Goal: Find contact information: Find contact information

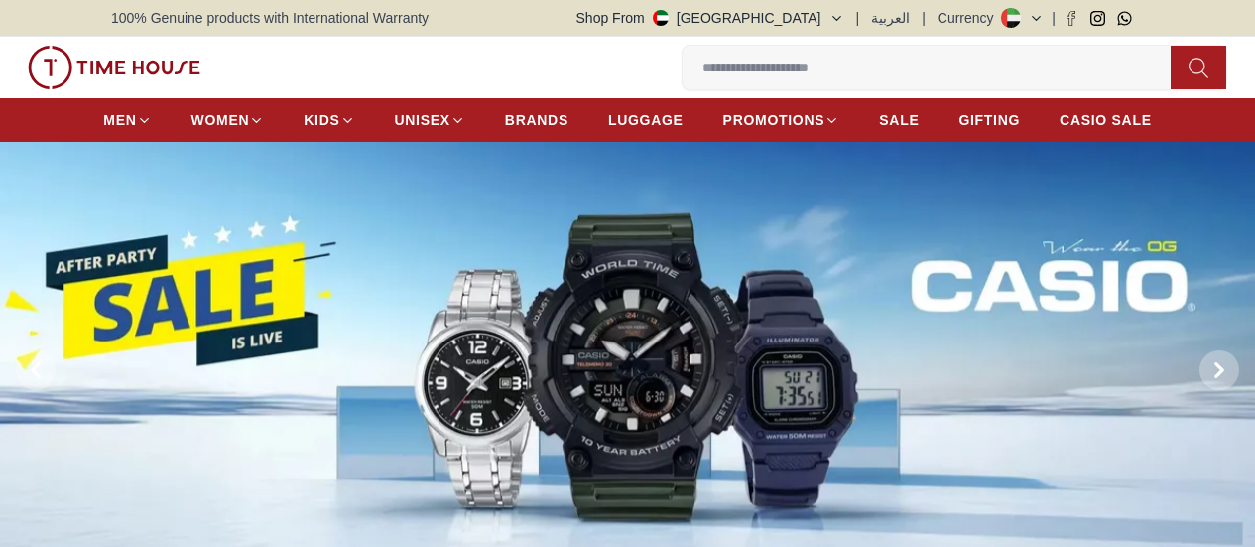
click at [0, 0] on span "Our Stores" at bounding box center [0, 0] width 0 height 0
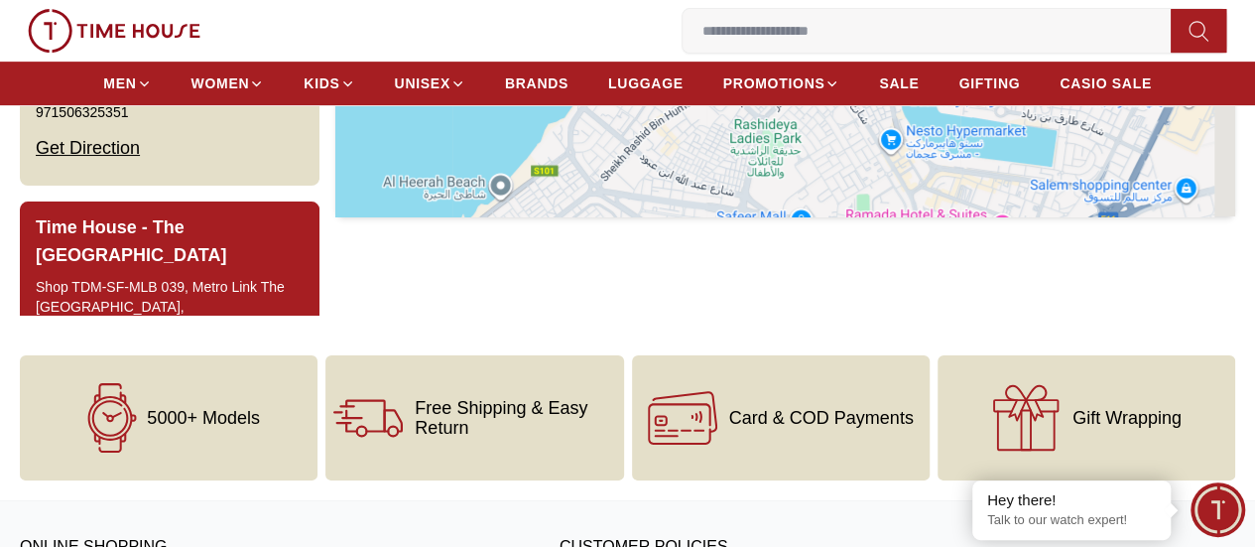
scroll to position [964, 0]
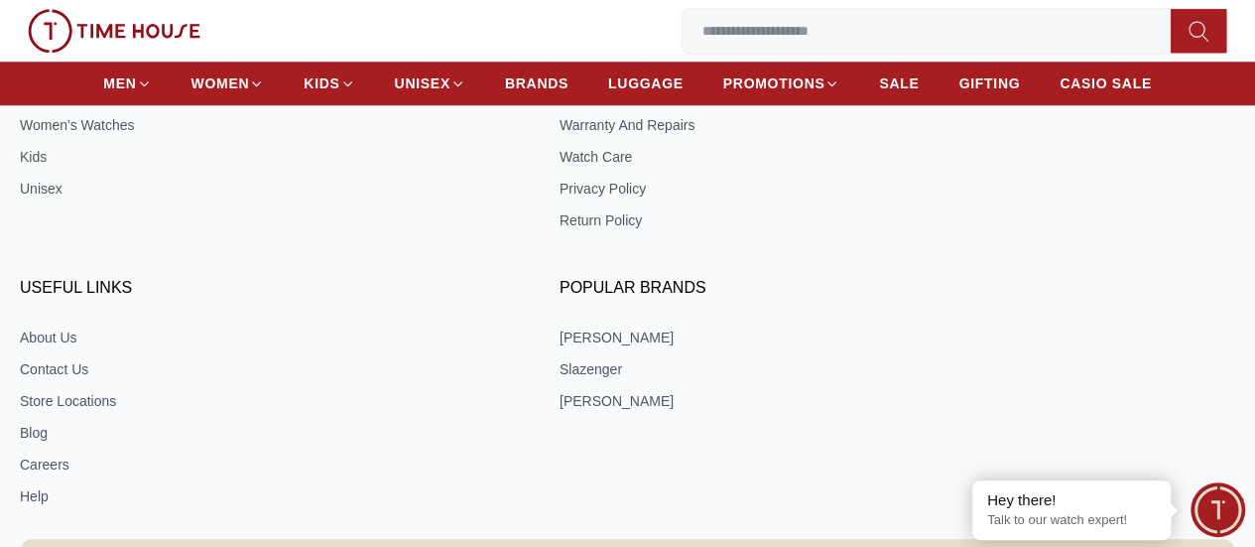
drag, startPoint x: 113, startPoint y: 417, endPoint x: 192, endPoint y: 427, distance: 80.0
copy p "TimeHouse"
drag, startPoint x: 764, startPoint y: 340, endPoint x: 423, endPoint y: 360, distance: 341.9
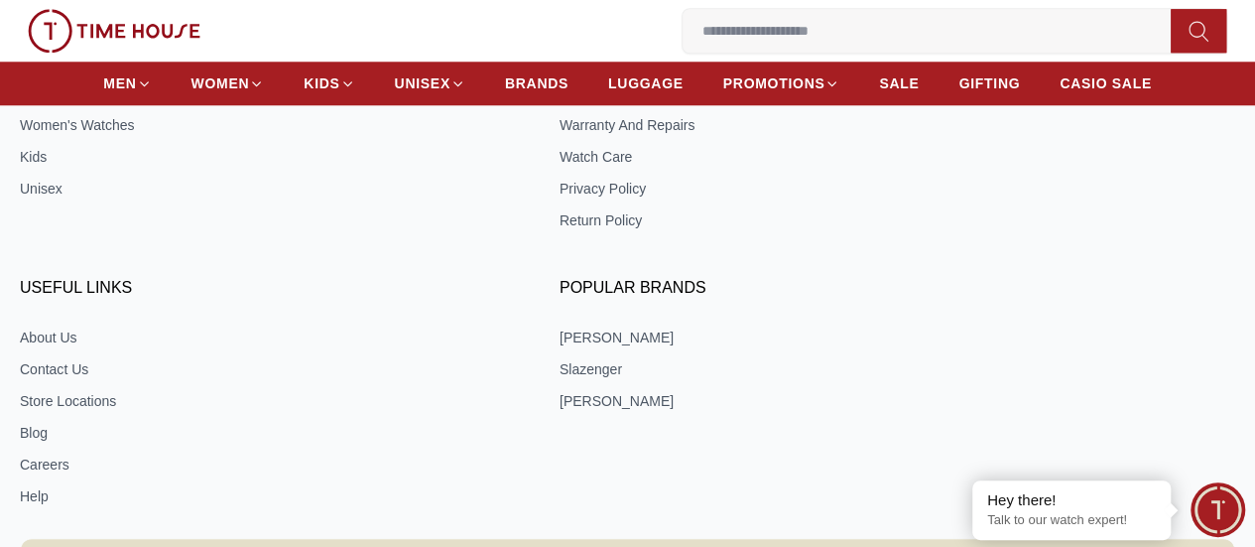
copy link "[EMAIL_ADDRESS][DOMAIN_NAME]"
